Goal: Information Seeking & Learning: Compare options

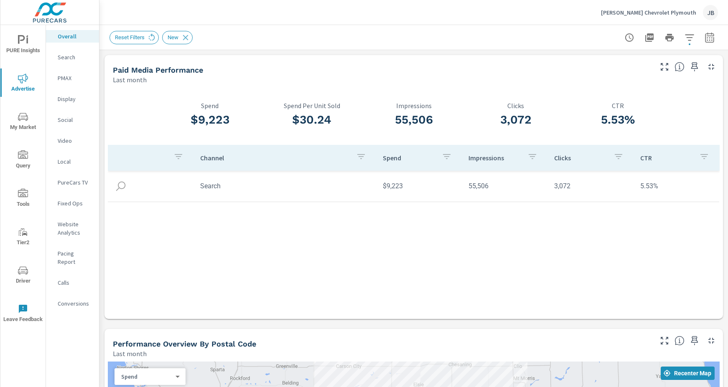
scroll to position [254, 0]
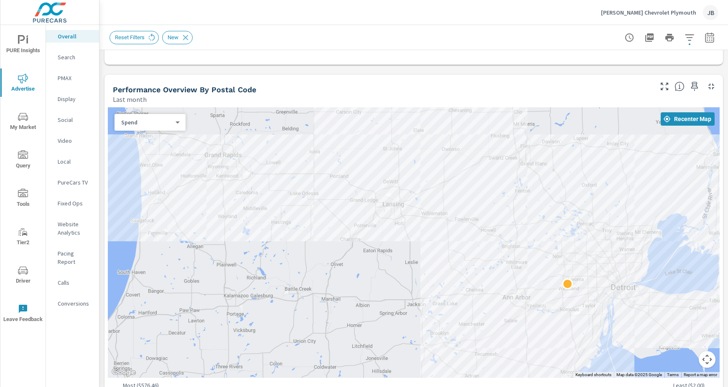
click at [64, 65] on nav "Overall Search PMAX Display Social Video Local PureCars TV Fixed Ops Website An…" at bounding box center [72, 173] width 53 height 297
click at [65, 59] on p "Search" at bounding box center [75, 57] width 35 height 8
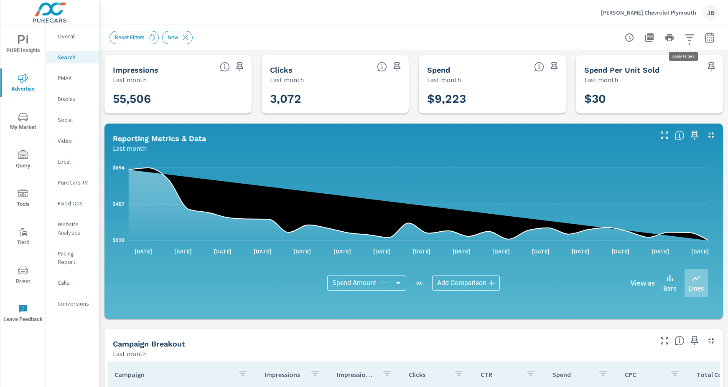
click at [684, 40] on icon "button" at bounding box center [689, 38] width 10 height 10
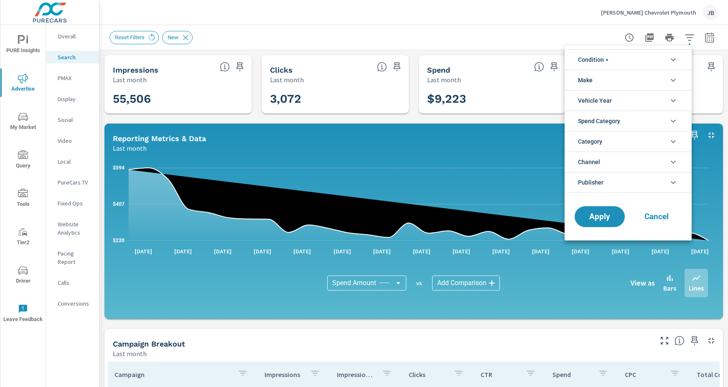
click at [516, 22] on div at bounding box center [364, 193] width 728 height 387
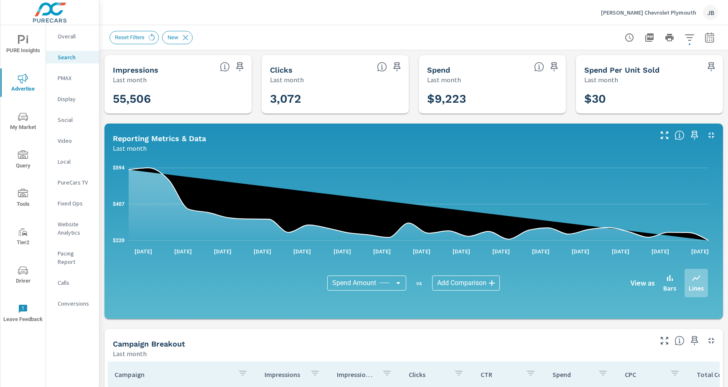
click at [23, 121] on icon "nav menu" at bounding box center [23, 117] width 10 height 10
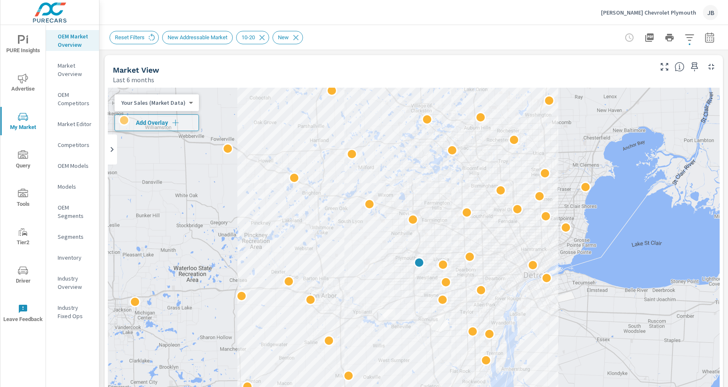
click at [65, 189] on p "Models" at bounding box center [75, 187] width 35 height 8
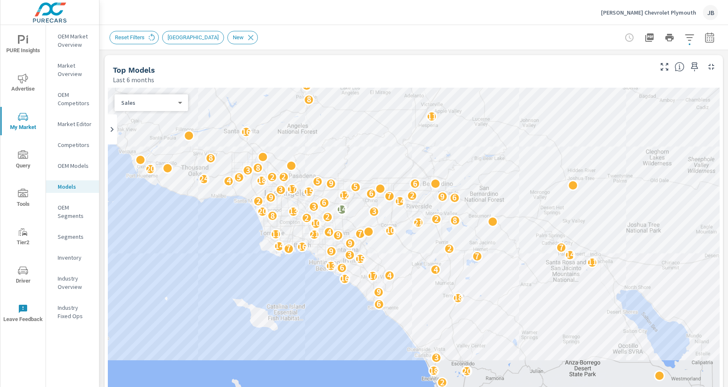
click at [685, 40] on icon "button" at bounding box center [689, 38] width 10 height 10
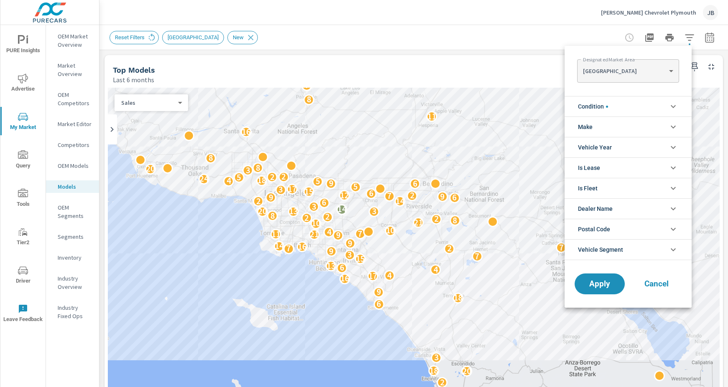
click at [671, 69] on body "PURE Insights Advertise My Market Query Tools Tier2 Driver Leave Feedback OEM M…" at bounding box center [364, 193] width 728 height 387
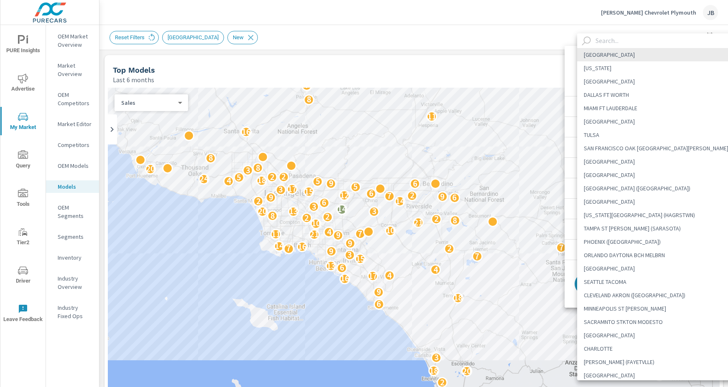
click at [590, 198] on li "[GEOGRAPHIC_DATA]" at bounding box center [659, 201] width 164 height 13
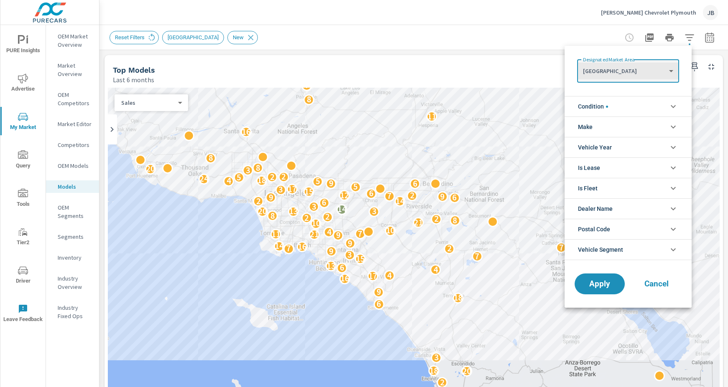
type Area "[GEOGRAPHIC_DATA]"
click at [605, 286] on span "Apply" at bounding box center [599, 284] width 34 height 8
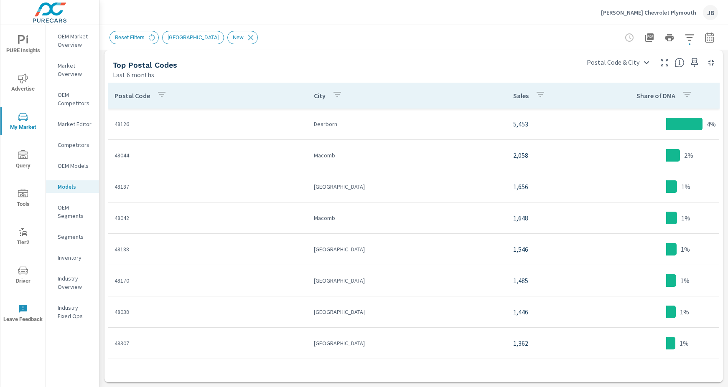
scroll to position [759, 0]
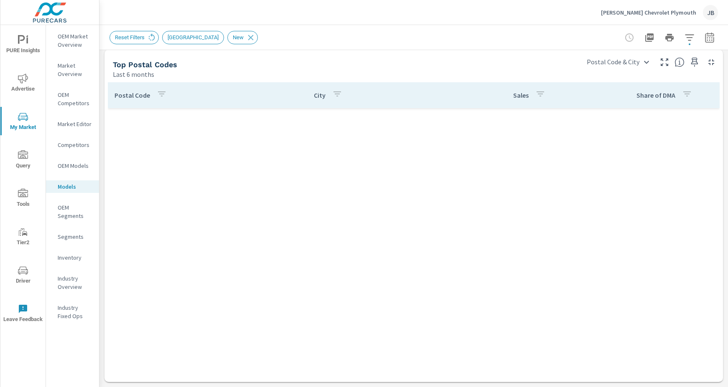
scroll to position [308, 0]
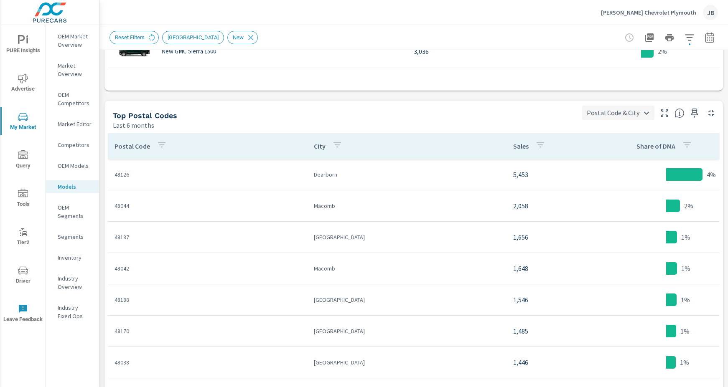
scroll to position [625, 0]
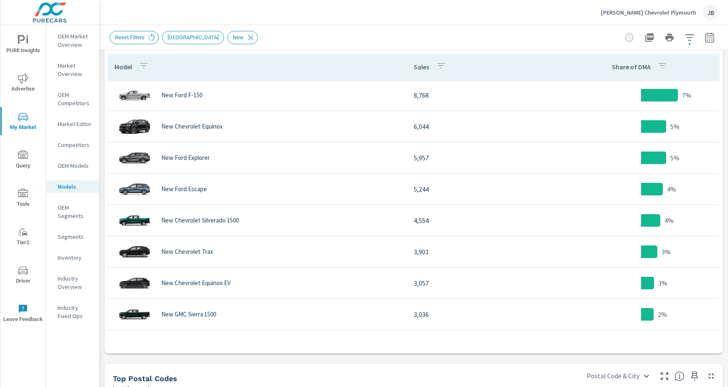
scroll to position [451, 0]
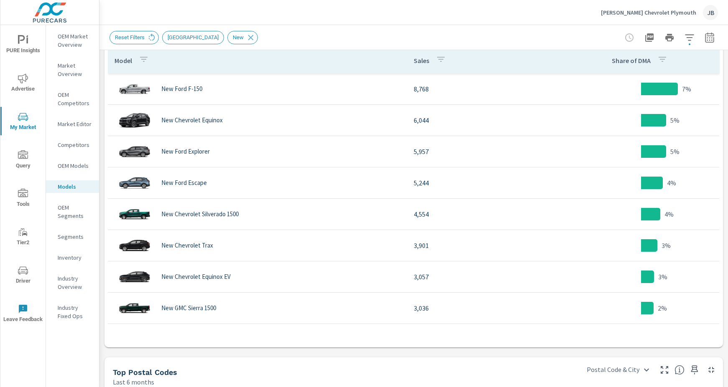
click at [75, 138] on nav "OEM Market Overview Market Overview OEM Competitors Market Editor Competitors O…" at bounding box center [72, 179] width 53 height 309
click at [75, 144] on p "Competitors" at bounding box center [75, 145] width 35 height 8
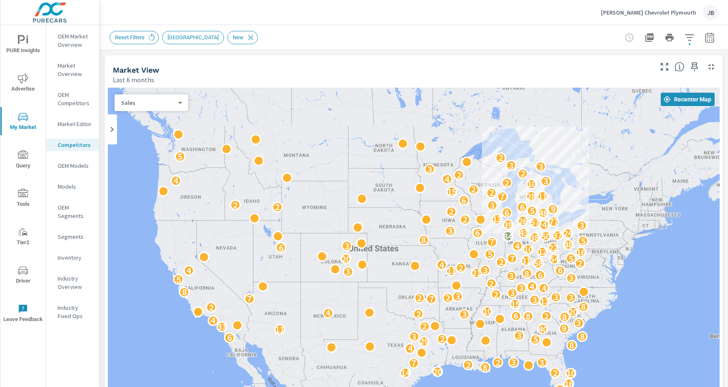
drag, startPoint x: 640, startPoint y: 211, endPoint x: 268, endPoint y: 248, distance: 374.0
click at [284, 248] on div "29 4 23 11 17 2 9 24 16 10 14 2 20 8 2 7 2 3 3 4 8 29 5 2 6 3 8 3 11 40 9 33 2 …" at bounding box center [414, 257] width 612 height 339
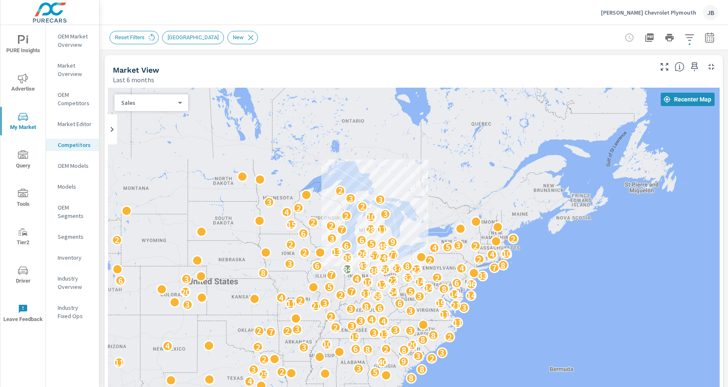
drag, startPoint x: 570, startPoint y: 201, endPoint x: 357, endPoint y: 239, distance: 216.1
click at [357, 239] on div "29 4 23 11 17 2 9 24 16 10 14 2 20 8 2 7 2 3 3 4 8 29 5 2 6 3 8 3 11 40 9 33 2 …" at bounding box center [414, 257] width 612 height 339
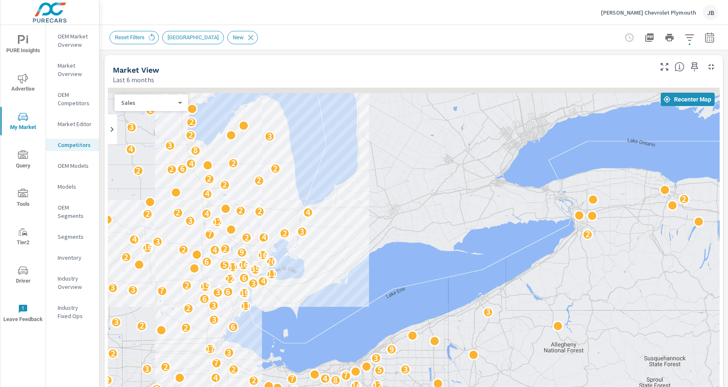
drag, startPoint x: 301, startPoint y: 162, endPoint x: 339, endPoint y: 202, distance: 55.3
click at [330, 196] on div "2 3 4 2 3 2 3 4 2 5 4 4 3 3 2 4 2 4 2 12 4 4 3 2 3 3 2 3 2 6 2 6 2 2 2 4 3 2 3 …" at bounding box center [414, 257] width 612 height 339
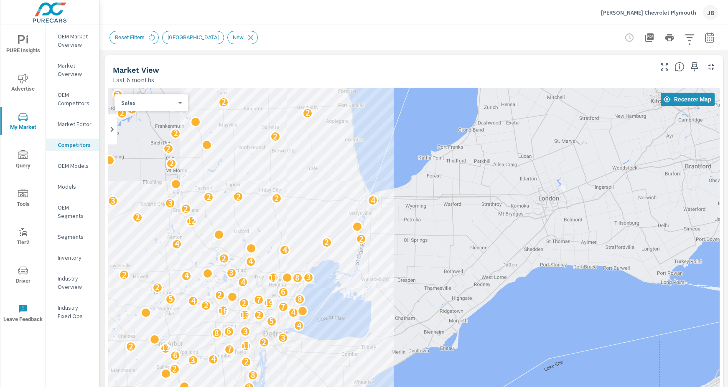
drag, startPoint x: 309, startPoint y: 213, endPoint x: 459, endPoint y: 224, distance: 150.8
click at [459, 224] on div "2 3 3 2 2 2 2 3 4 4 2 5 3 2 6 2 4 2 2 2 6 3 2 5 2 2 3 3 4 4 2 8 7 7 4 3 2 2 2 3…" at bounding box center [414, 257] width 612 height 339
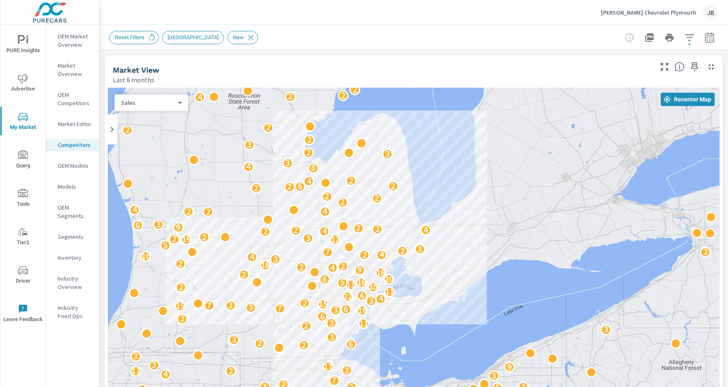
drag, startPoint x: 518, startPoint y: 161, endPoint x: 460, endPoint y: 199, distance: 69.1
click at [478, 203] on div "3 4 2 3 2 3 4 2 5 4 4 3 3 2 4 2 4 2 12 4 4 3 2 3 3 2 3 2 6 2 6 2 4 3 2 2 3 2 4 …" at bounding box center [414, 257] width 612 height 339
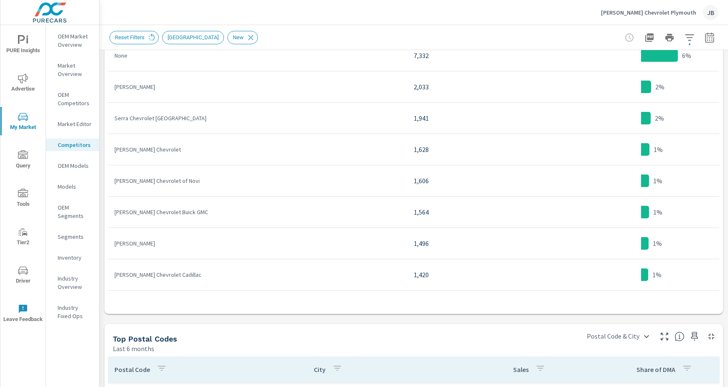
scroll to position [759, 0]
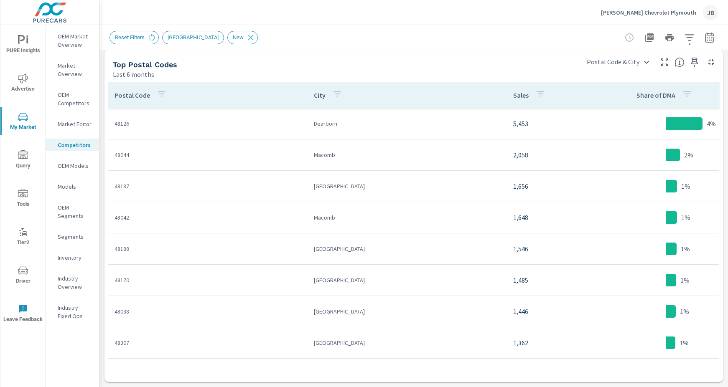
click at [69, 258] on p "Inventory" at bounding box center [75, 258] width 35 height 8
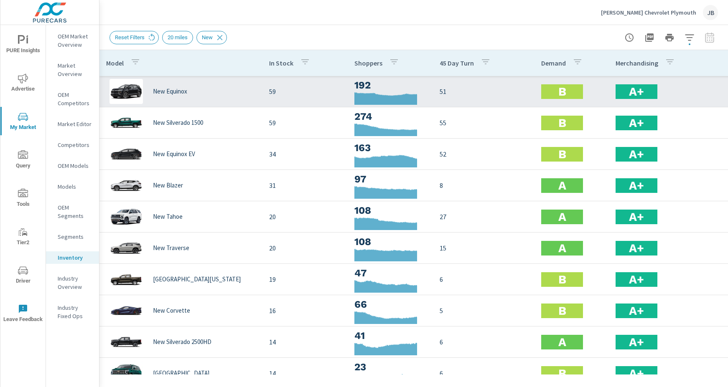
click at [559, 93] on h2 "B" at bounding box center [562, 91] width 8 height 15
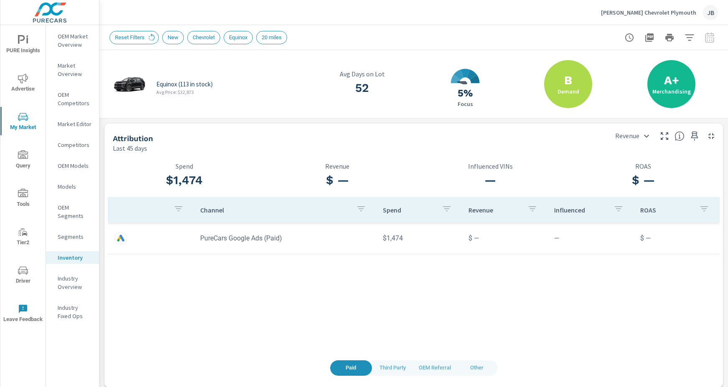
click at [564, 84] on h2 "B" at bounding box center [568, 80] width 8 height 15
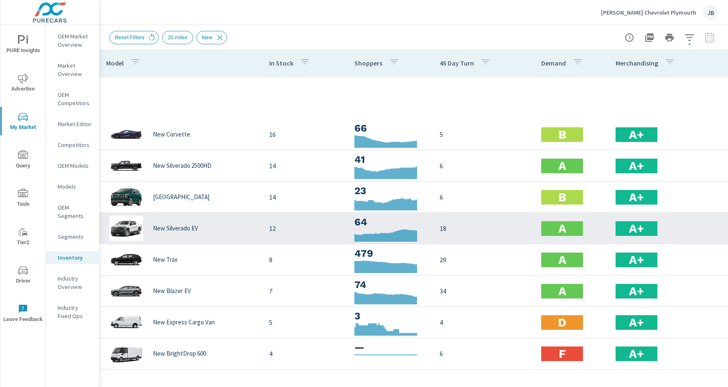
scroll to position [434, 0]
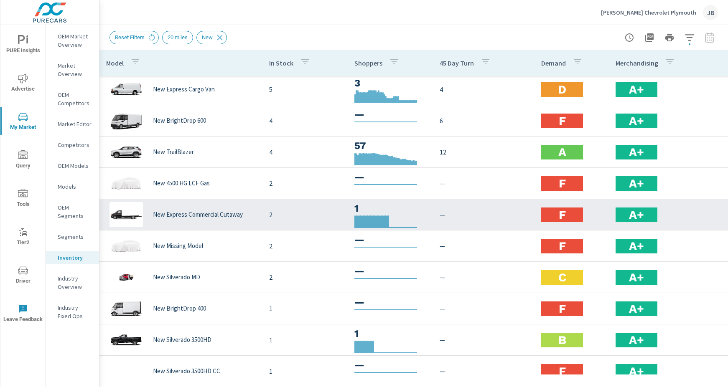
scroll to position [434, 0]
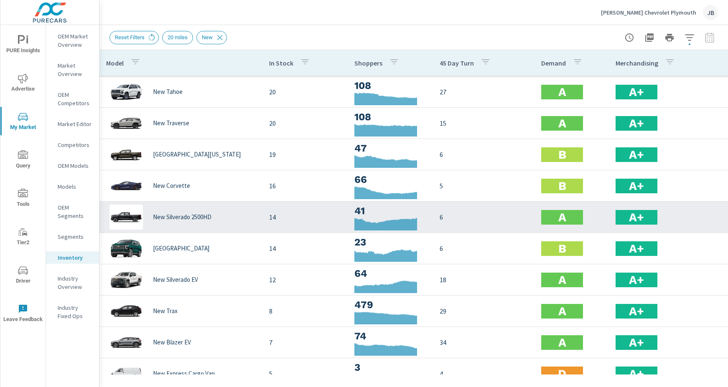
scroll to position [123, 0]
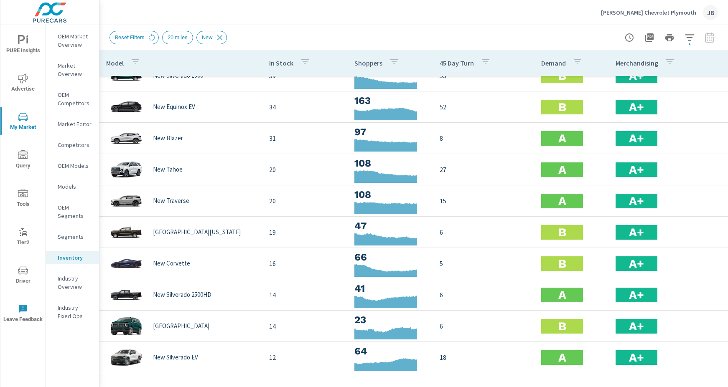
scroll to position [25, 0]
